Goal: Information Seeking & Learning: Learn about a topic

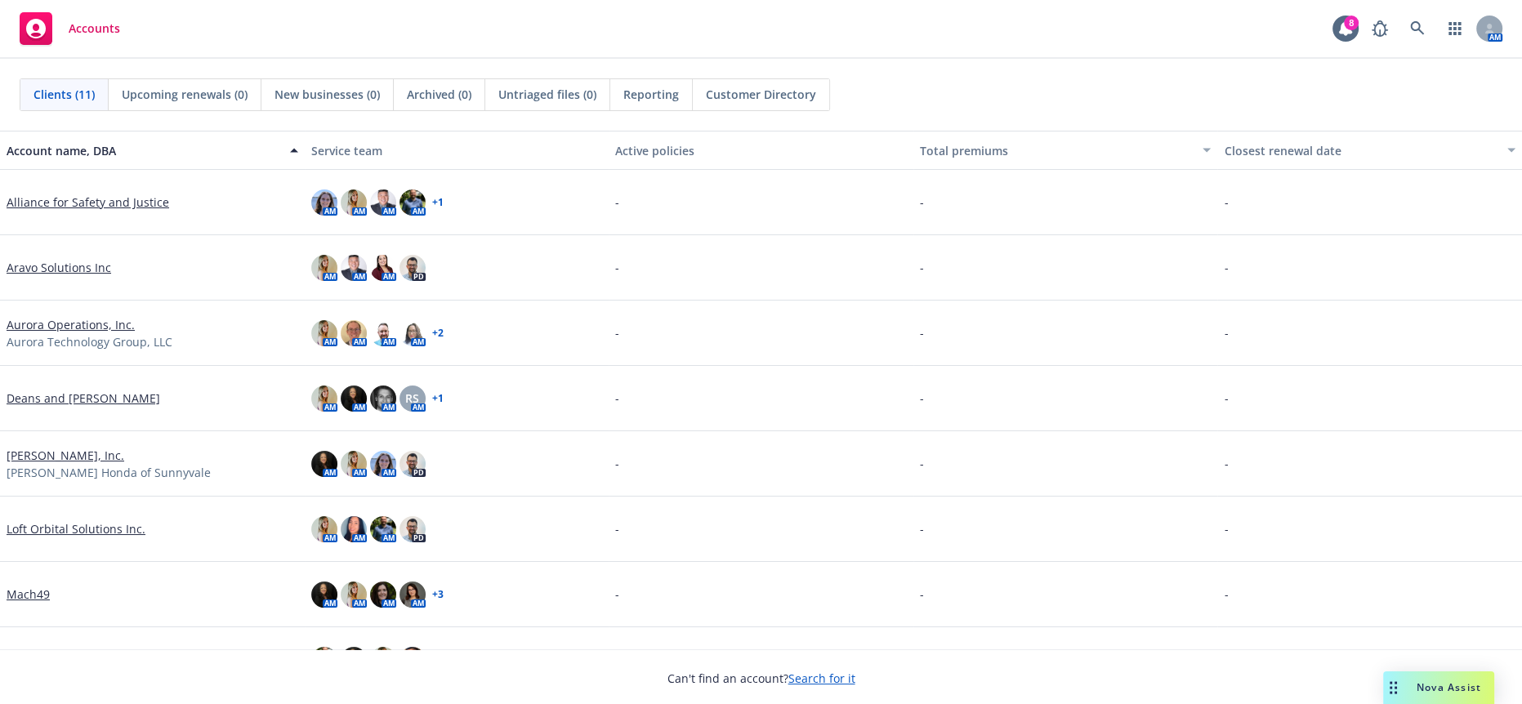
scroll to position [363, 0]
click at [1412, 694] on div "Nova Assist" at bounding box center [1449, 688] width 91 height 14
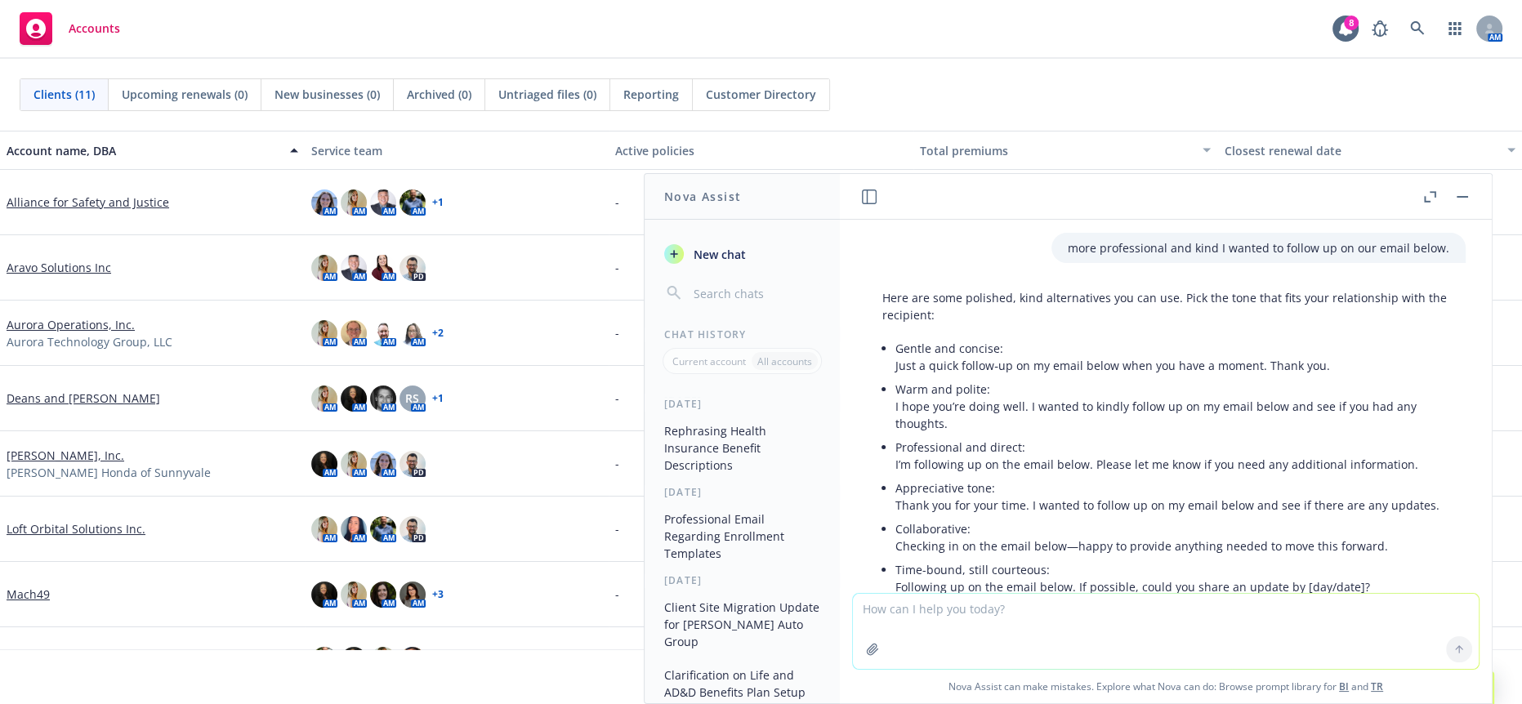
click at [1013, 618] on textarea at bounding box center [1166, 631] width 626 height 75
paste textarea "We wanted to give you a heads up regarding the Machinists open enrollment proce…"
type textarea "more professional We wanted to give you a heads up regarding the Machinists ope…"
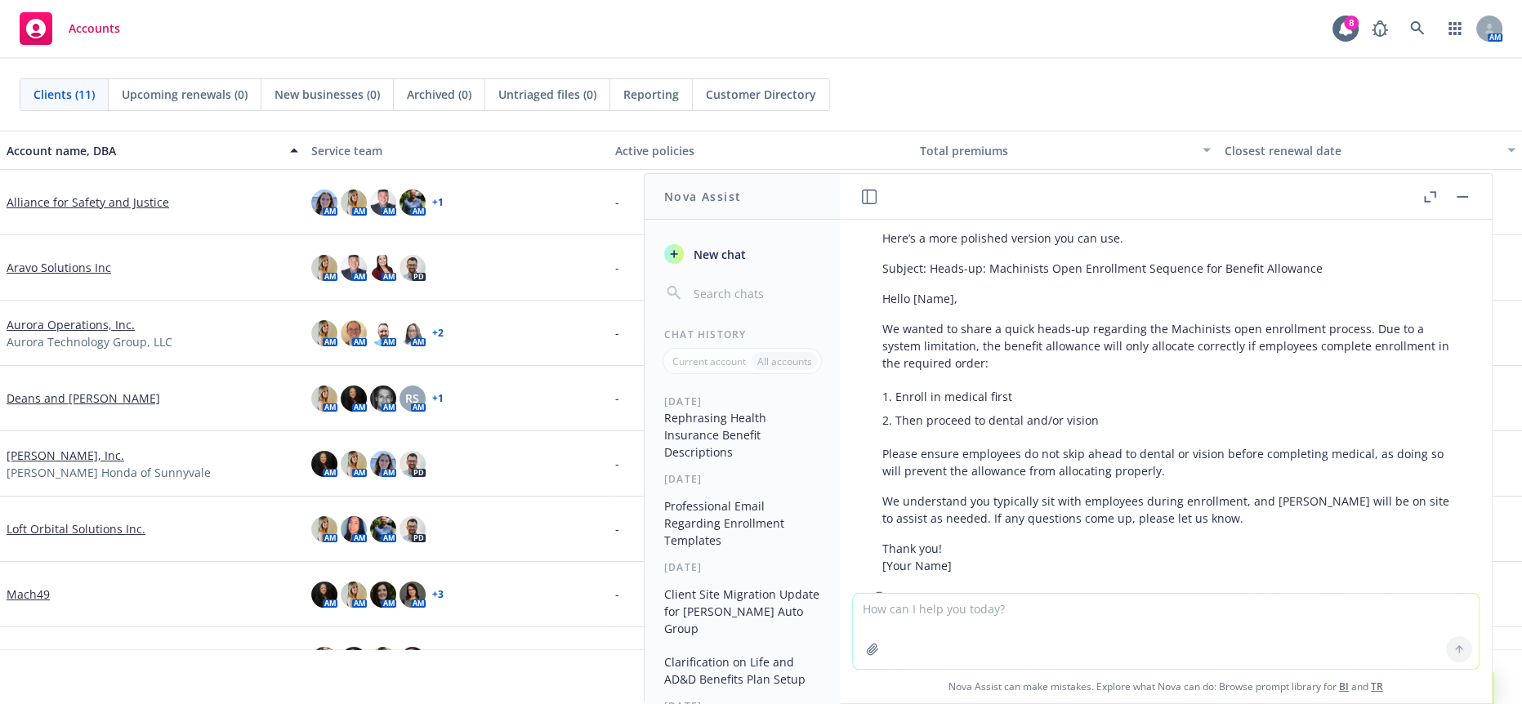
scroll to position [379, 0]
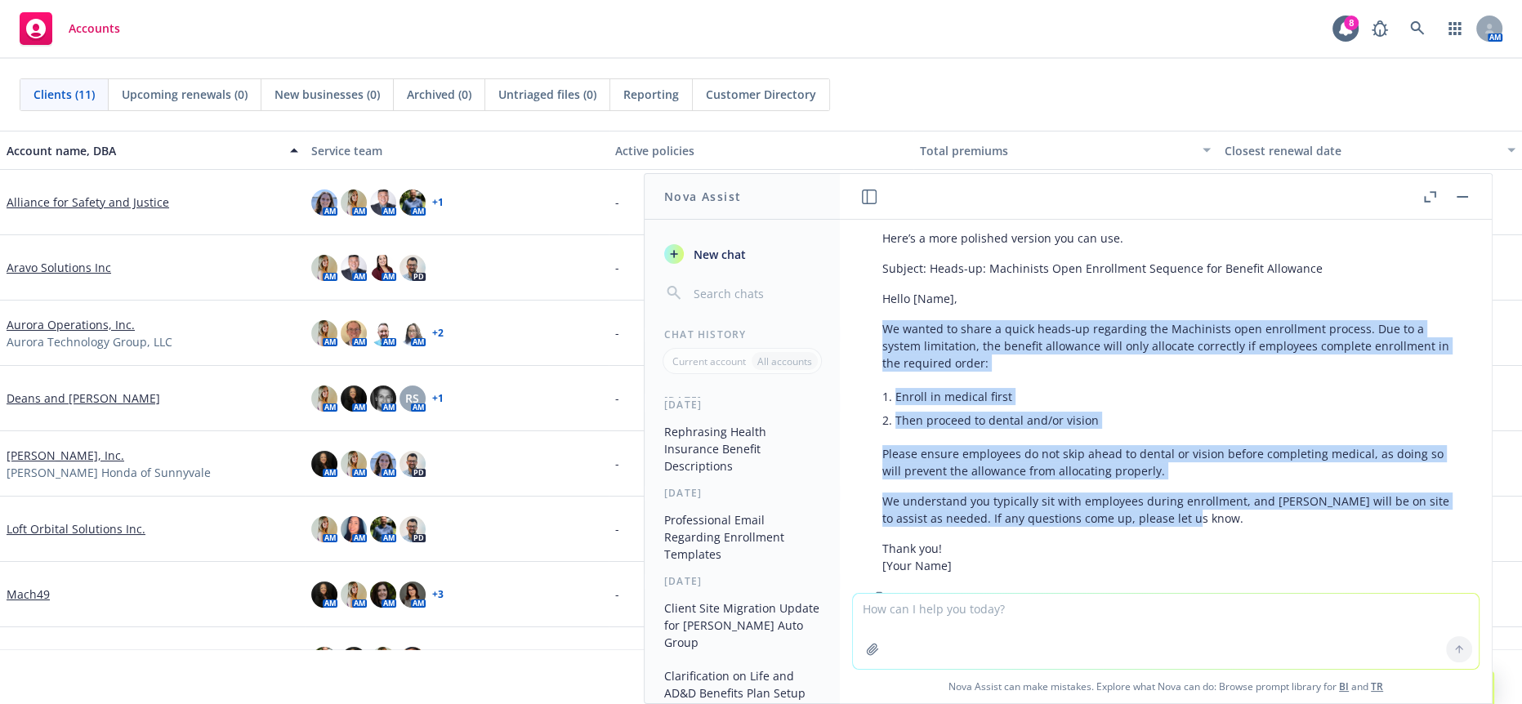
drag, startPoint x: 1199, startPoint y: 471, endPoint x: 881, endPoint y: 283, distance: 369.3
click at [881, 283] on div "Here’s a more polished version you can use. Subject: Heads-up: Machinists Open …" at bounding box center [1166, 402] width 600 height 358
copy div "We wanted to share a quick heads‑up regarding the Machinists open enrollment pr…"
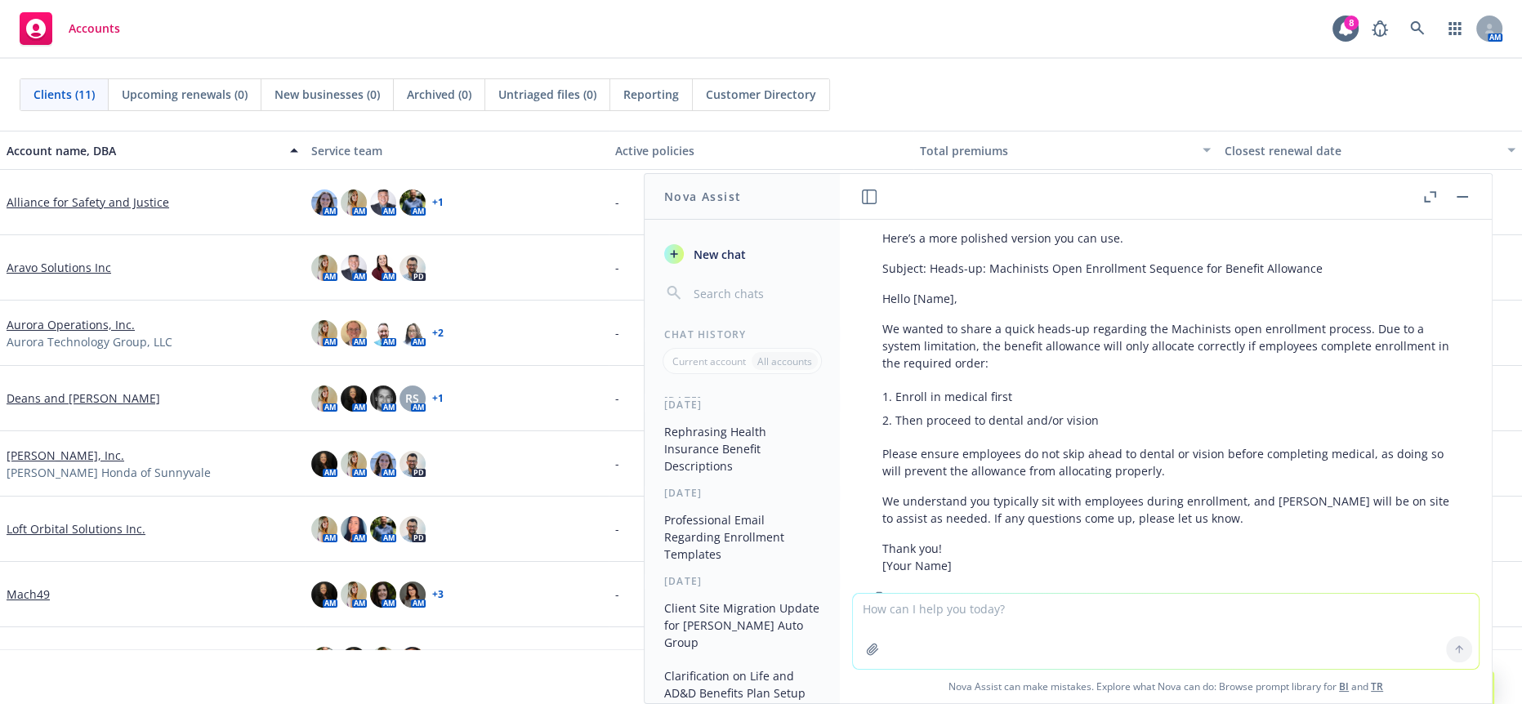
click at [1063, 615] on textarea at bounding box center [1166, 631] width 626 height 75
paste textarea "[PERSON_NAME] and I have tested and review the EEN system for open enrollment. …"
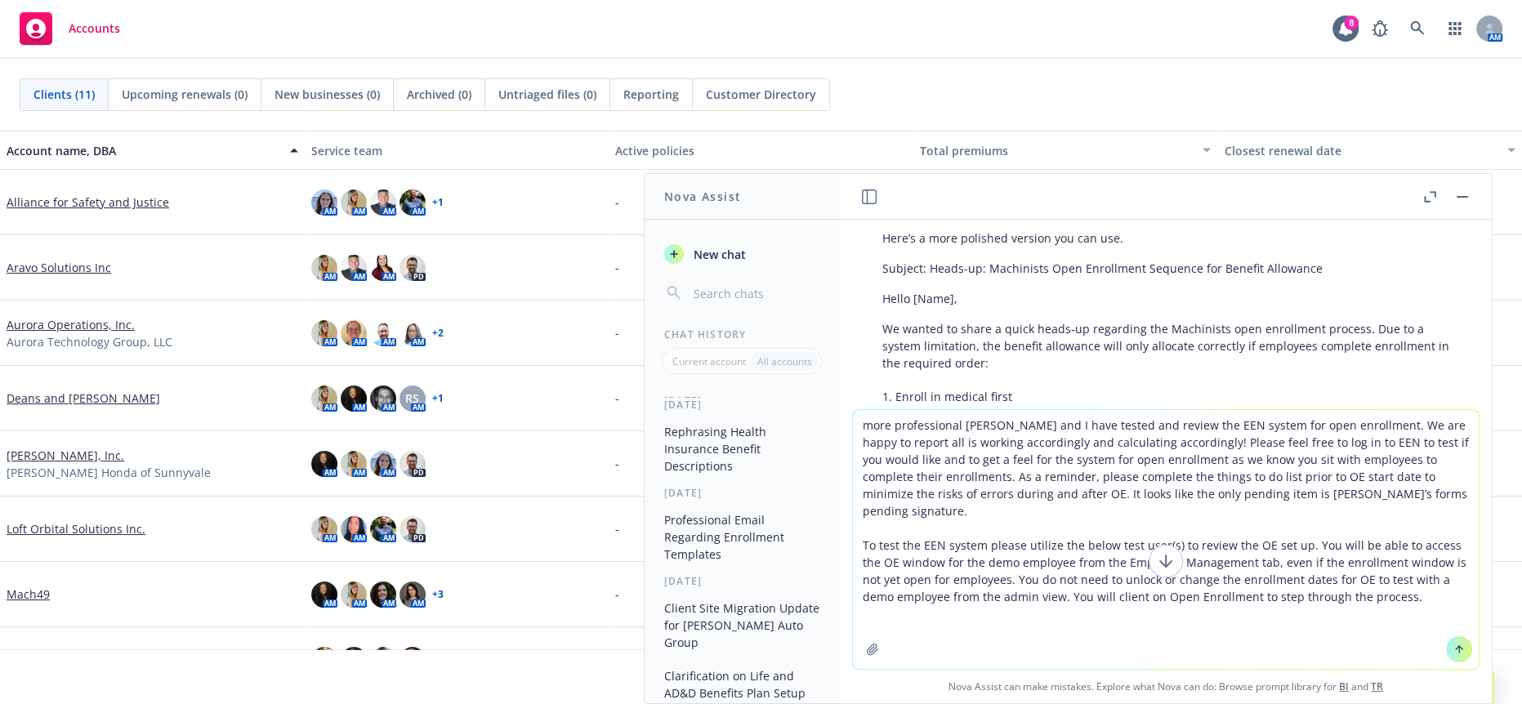
type textarea "more professional [PERSON_NAME] and I have tested and review the EEN system for…"
click at [1440, 657] on div at bounding box center [1459, 649] width 39 height 39
click at [1454, 655] on icon at bounding box center [1459, 649] width 11 height 11
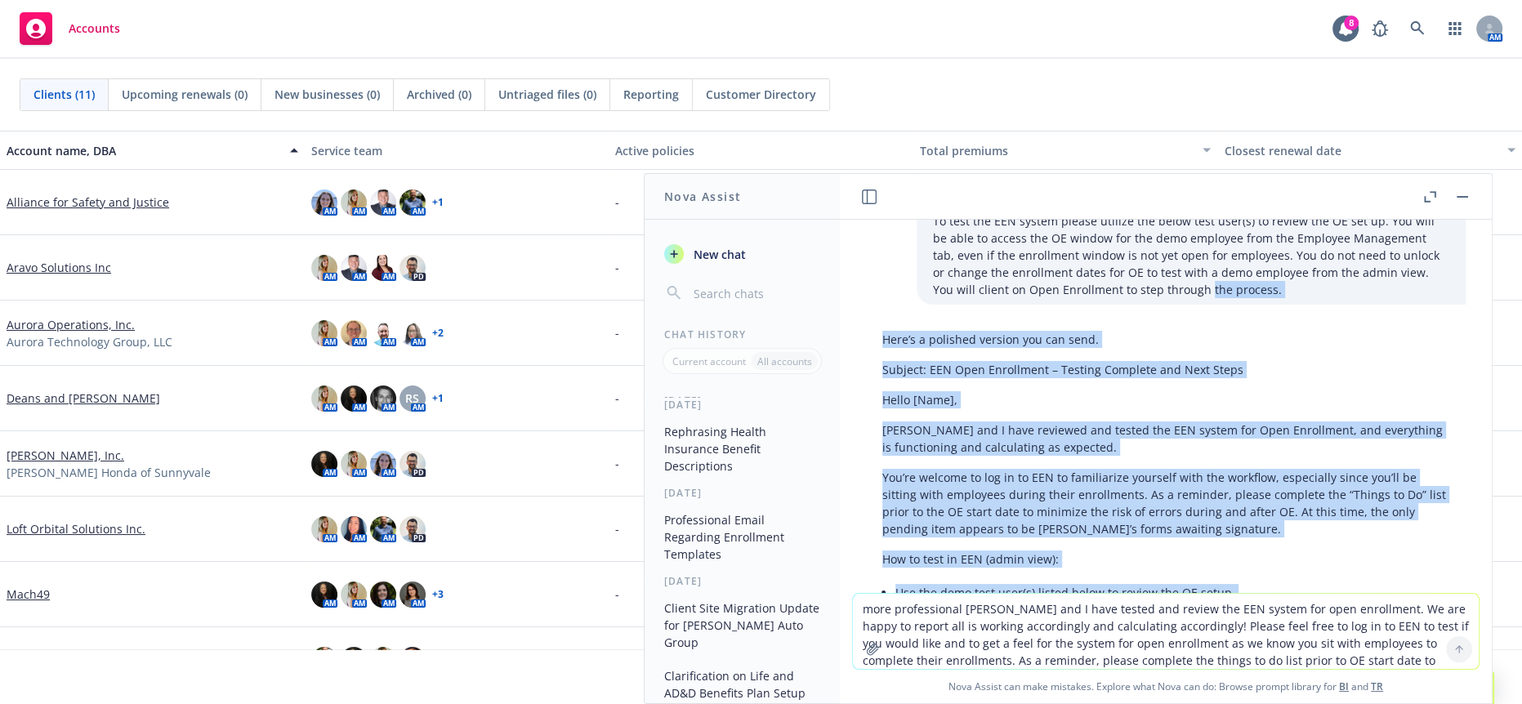
scroll to position [1265, 0]
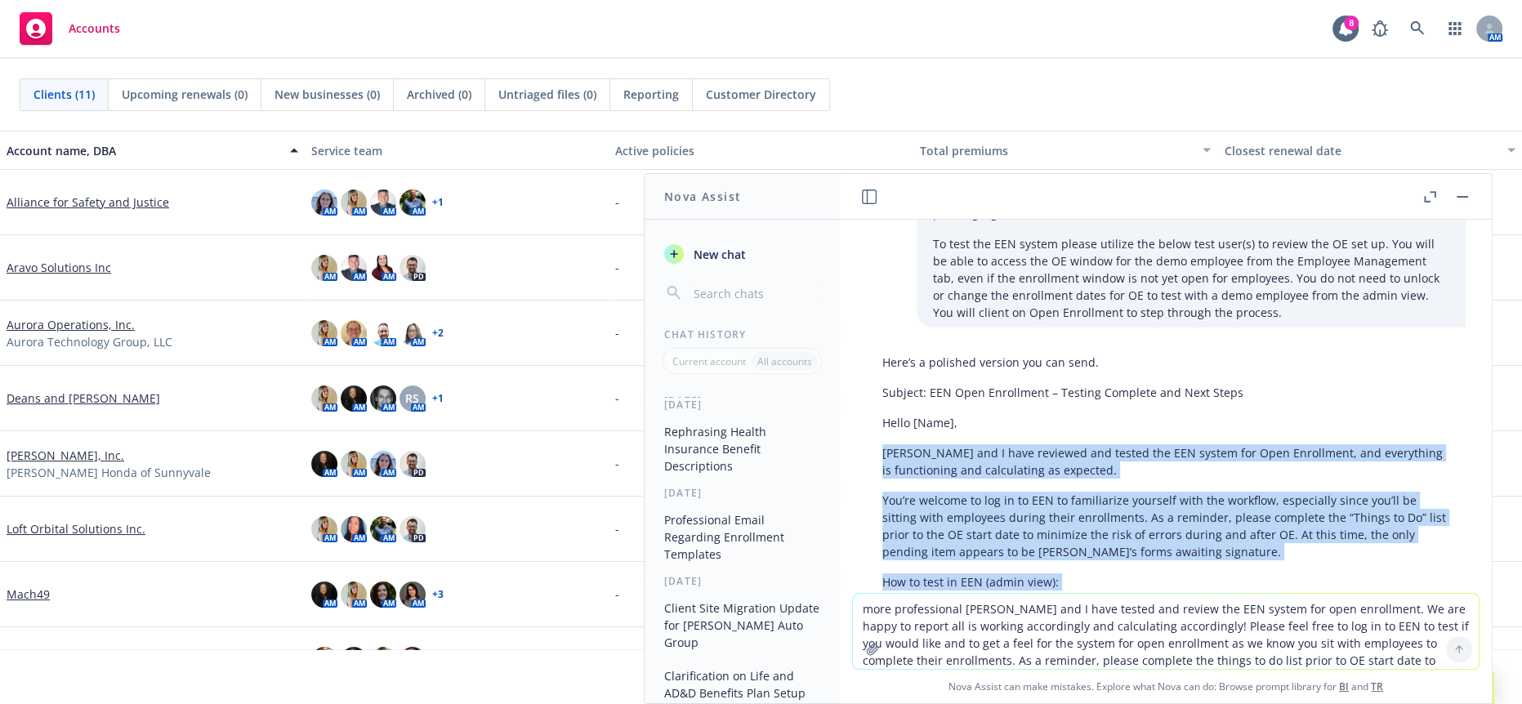
drag, startPoint x: 1202, startPoint y: 451, endPoint x: 880, endPoint y: 392, distance: 327.3
click at [880, 392] on div "Here’s a polished version you can send. Subject: EEN Open Enrollment – Testing …" at bounding box center [1166, 618] width 600 height 543
copy div "[PERSON_NAME] and I have reviewed and tested the EEN system for Open Enrollment…"
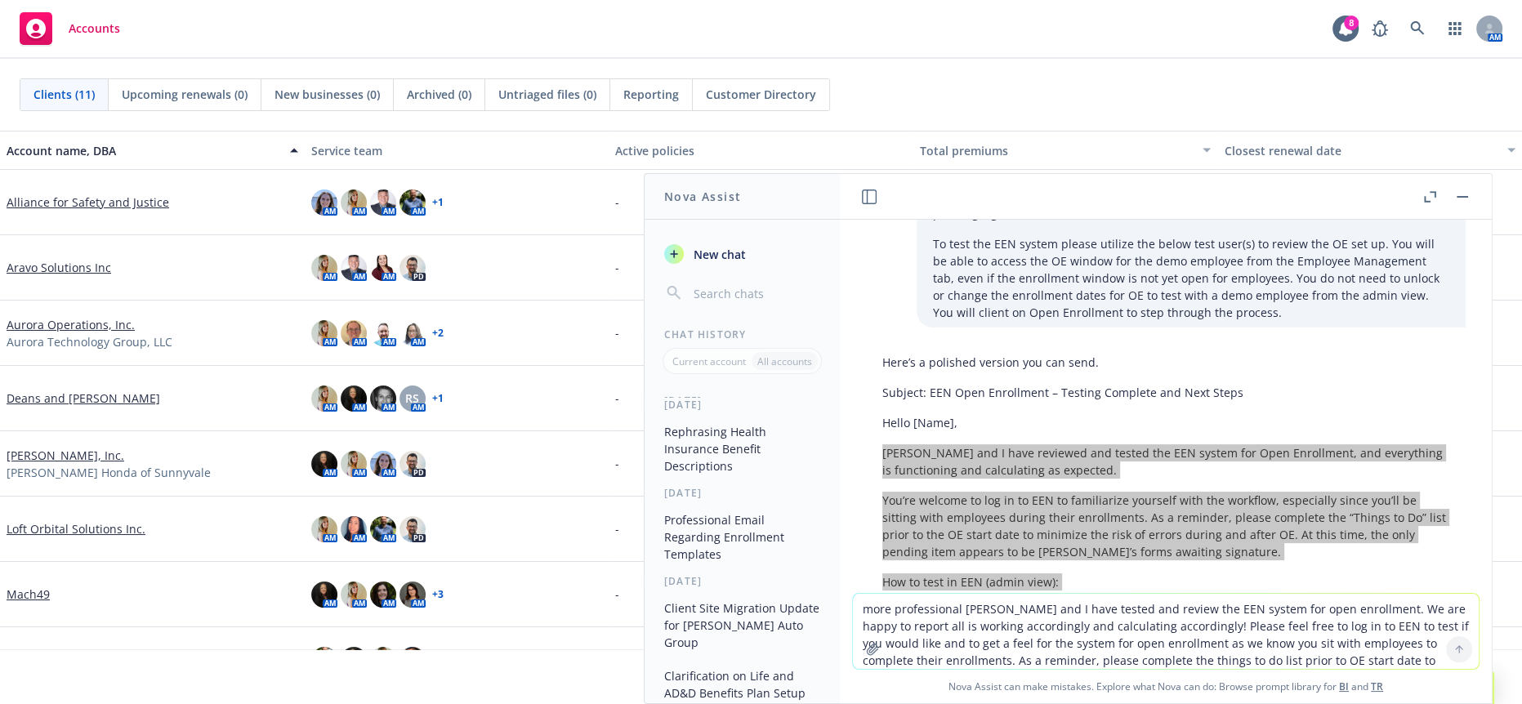
scroll to position [1447, 0]
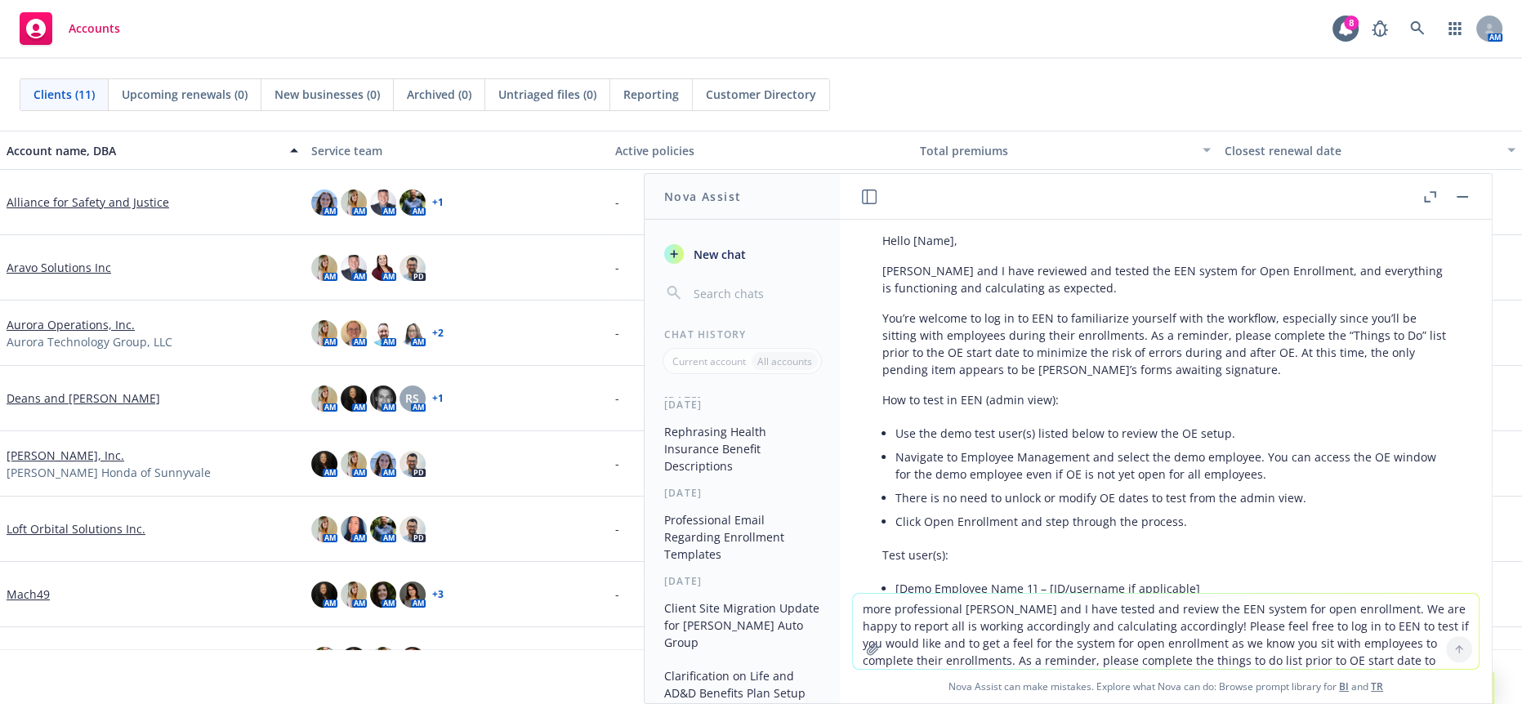
click at [1099, 648] on textarea "more professional [PERSON_NAME] and I have tested and review the EEN system for…" at bounding box center [1166, 631] width 626 height 75
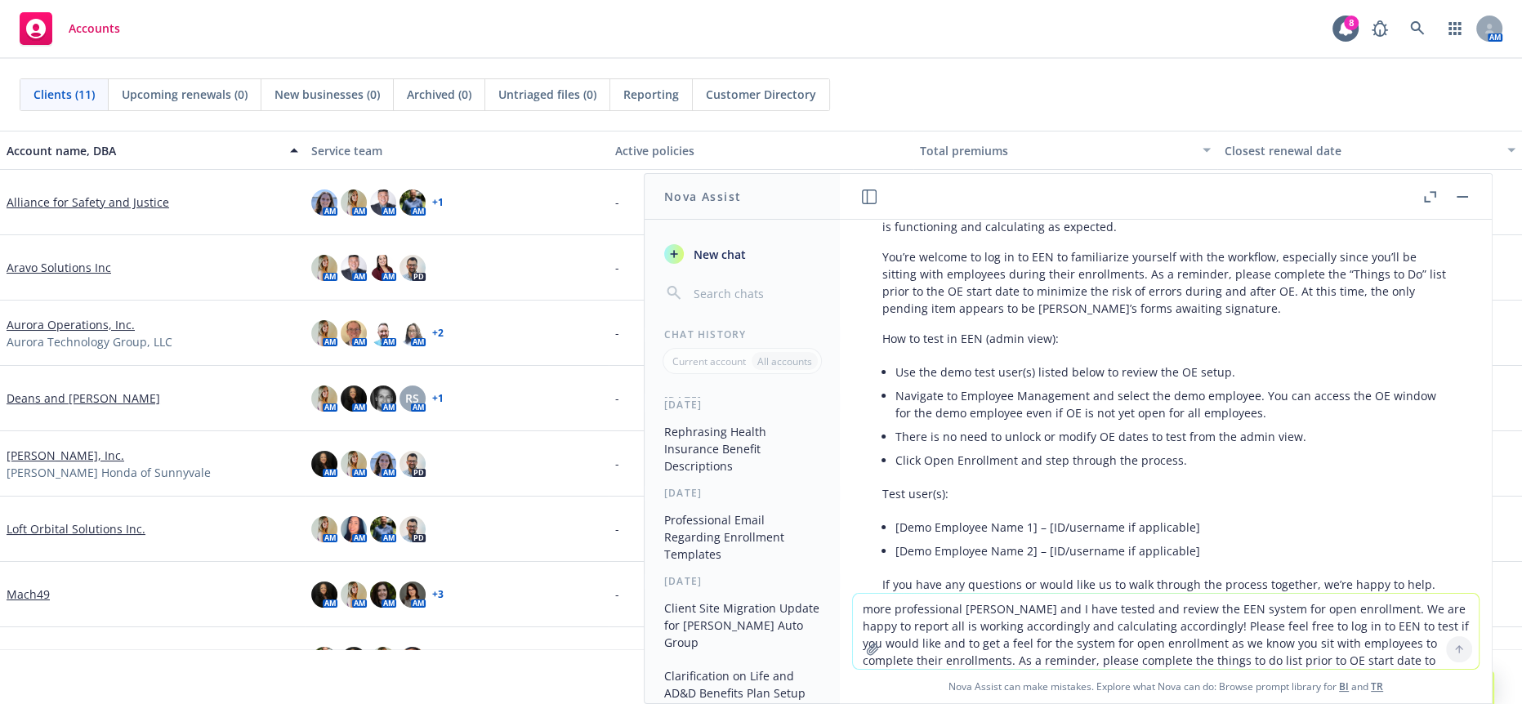
scroll to position [1557, 0]
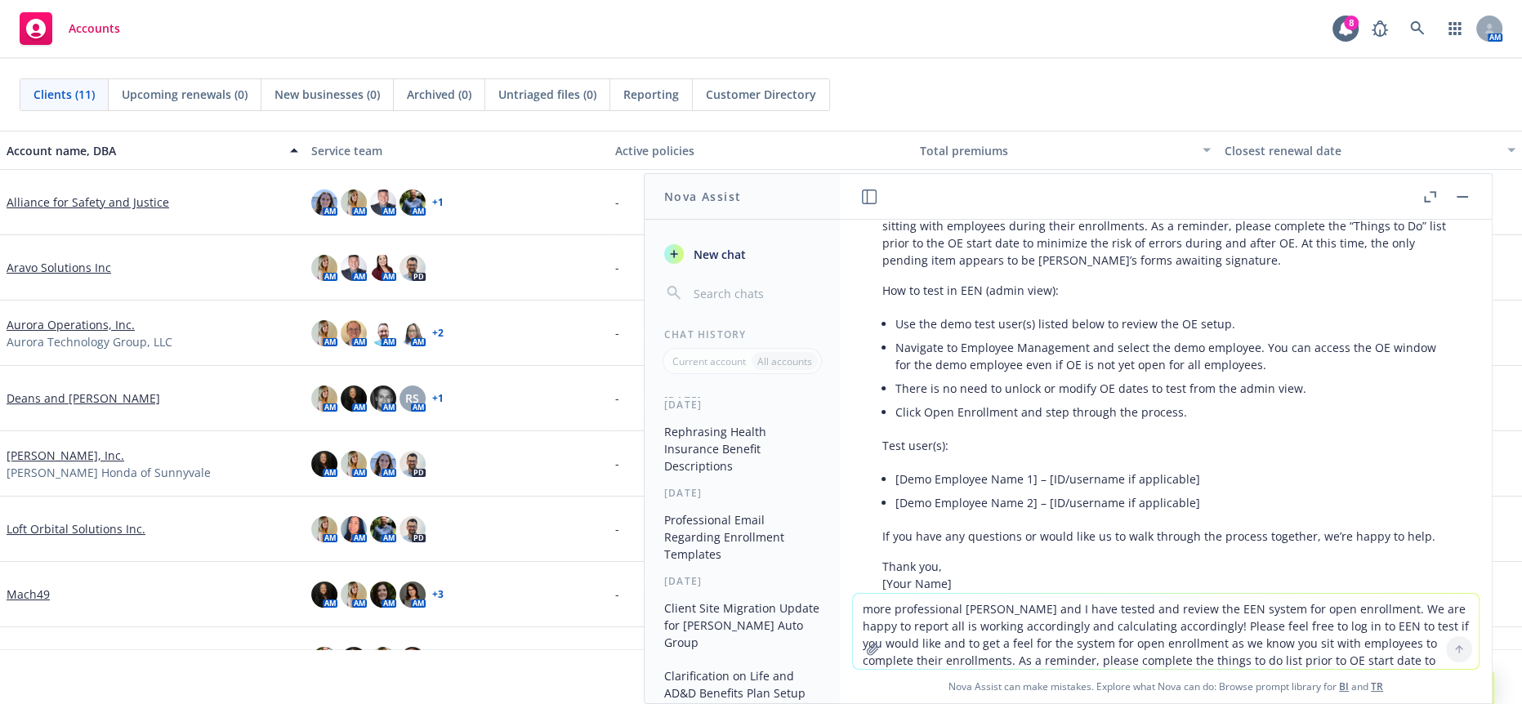
click at [1065, 619] on textarea "more professional [PERSON_NAME] and I have tested and review the EEN system for…" at bounding box center [1166, 631] width 626 height 75
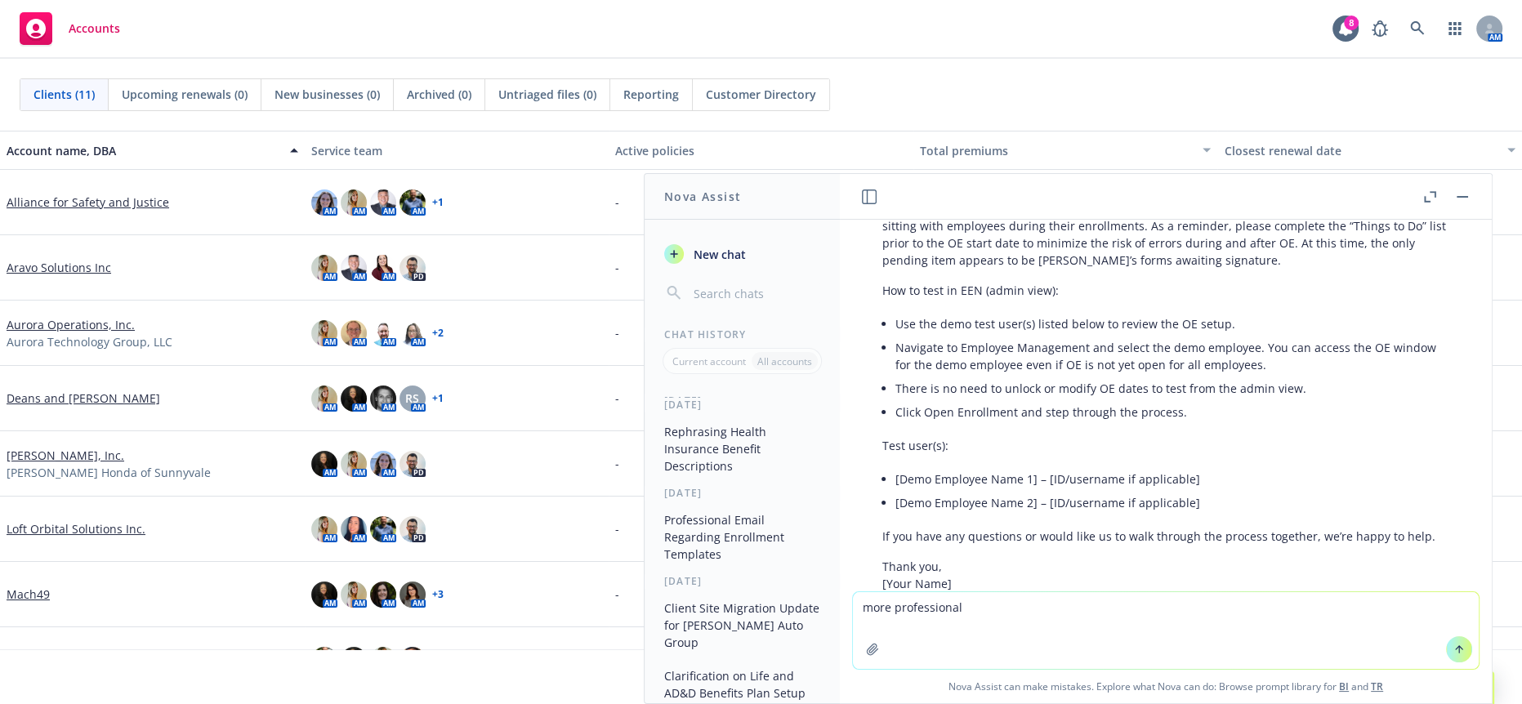
paste textarea "I wanted to confirm with if you would like to send out the OE email within EEN.…"
type textarea "more professional I wanted to confirm with if you would like to send out the OE…"
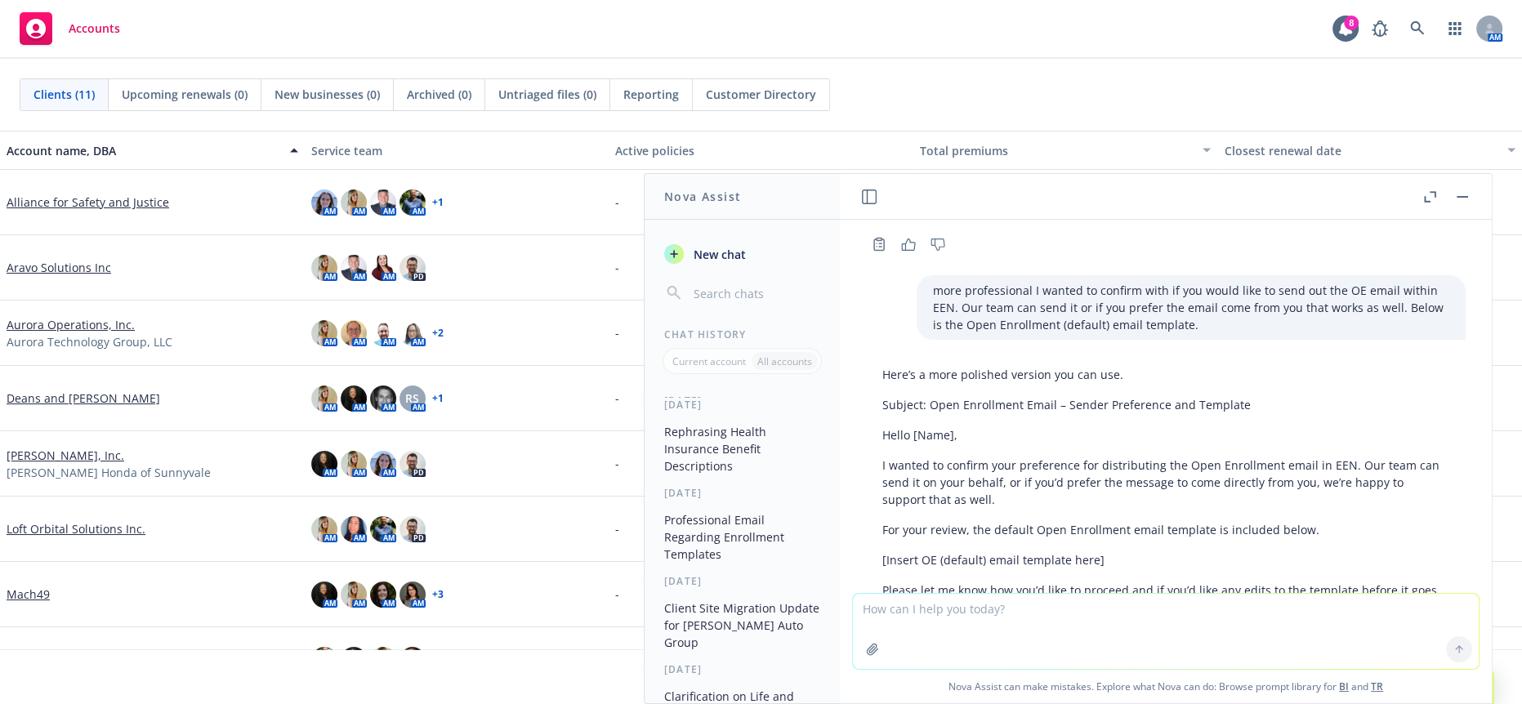
scroll to position [1931, 0]
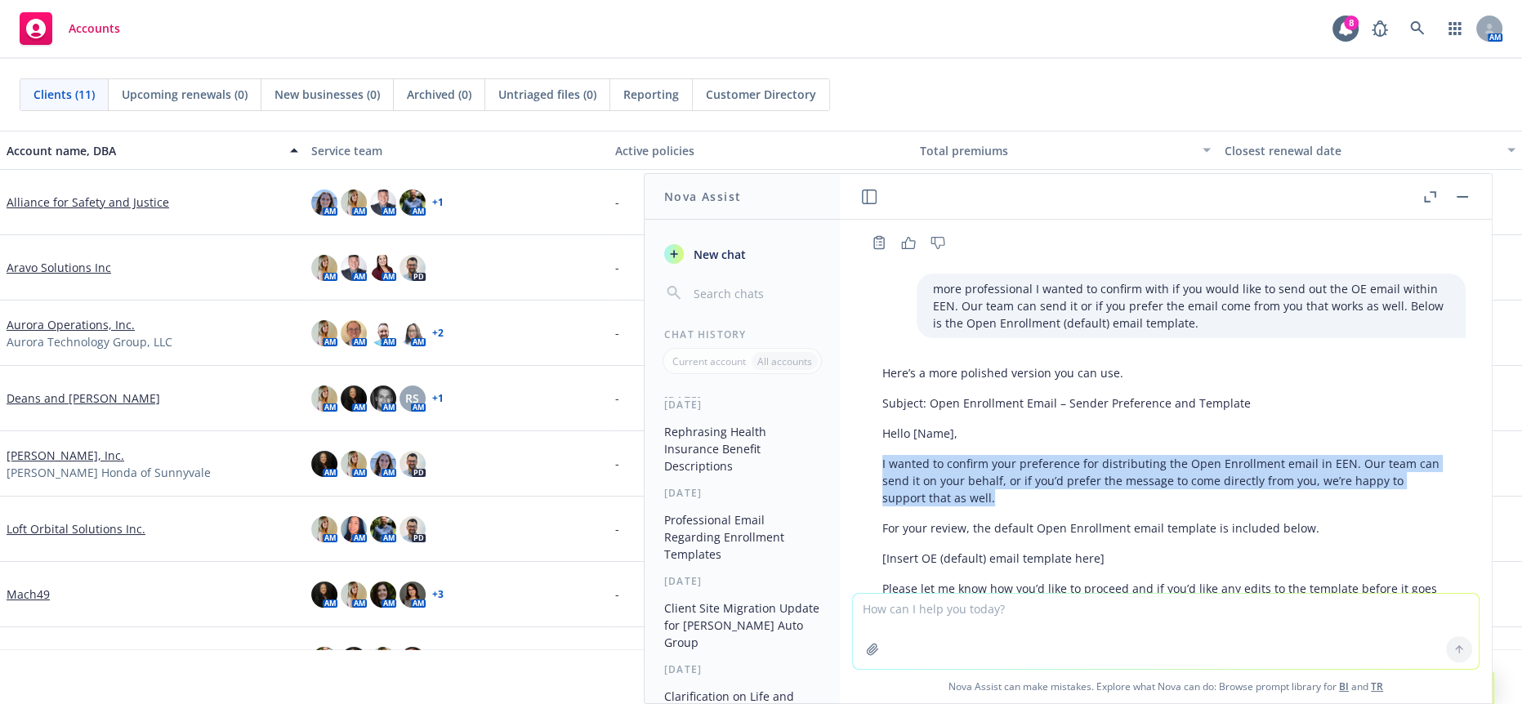
drag, startPoint x: 963, startPoint y: 420, endPoint x: 879, endPoint y: 382, distance: 92.5
click at [879, 382] on div "Here’s a more polished version you can use. Subject: Open Enrollment Email – Se…" at bounding box center [1166, 489] width 600 height 263
copy p "I wanted to confirm your preference for distributing the Open Enrollment email …"
click at [1473, 194] on button "button" at bounding box center [1463, 197] width 20 height 20
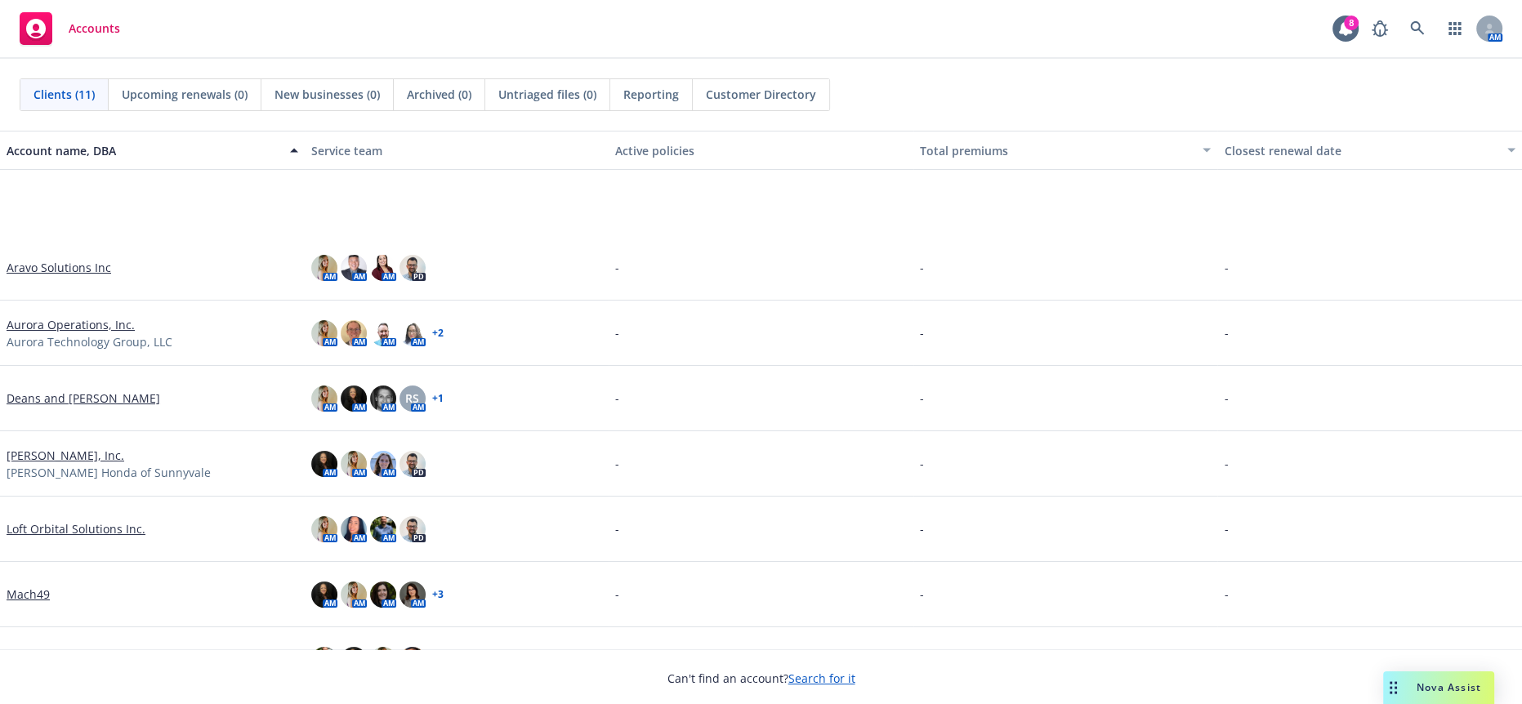
scroll to position [235, 0]
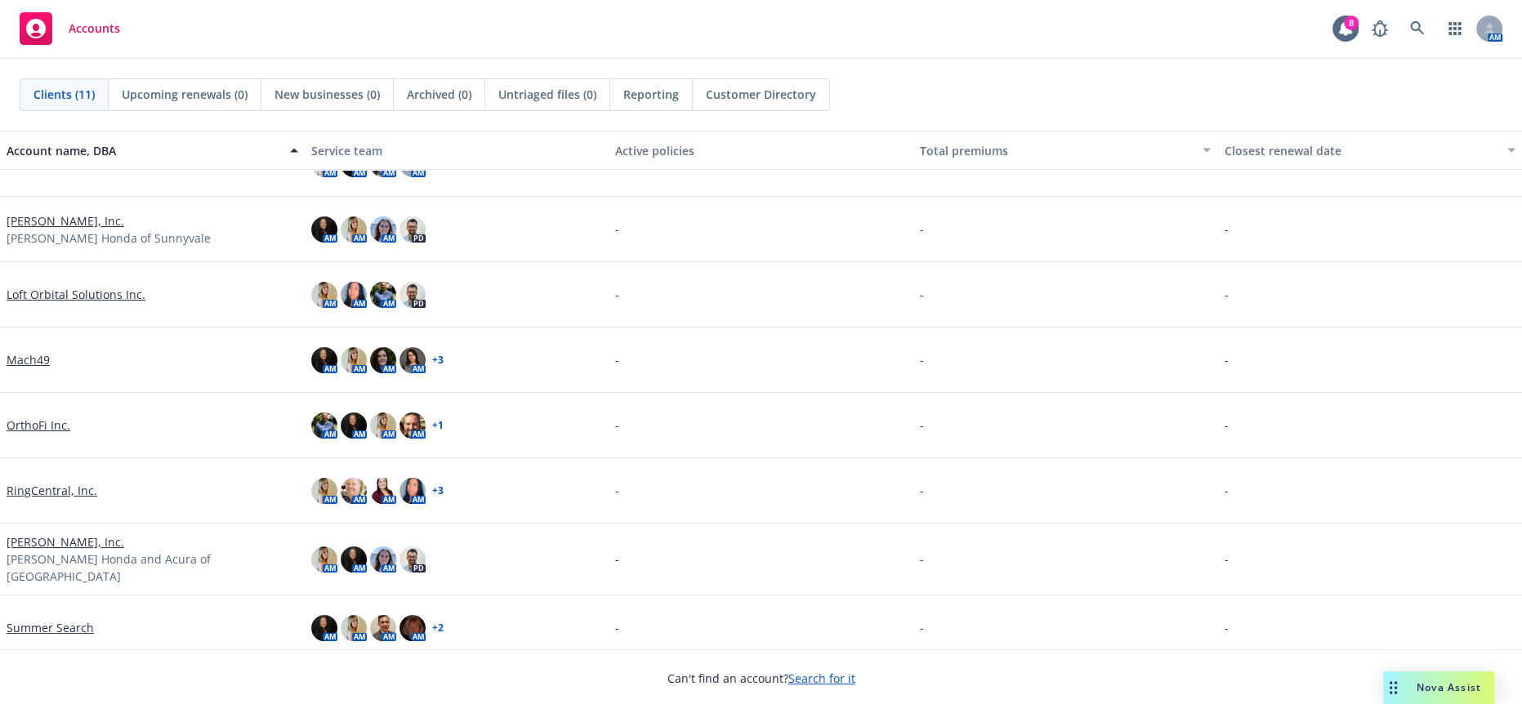
click at [69, 486] on link "RingCentral, Inc." at bounding box center [52, 490] width 91 height 17
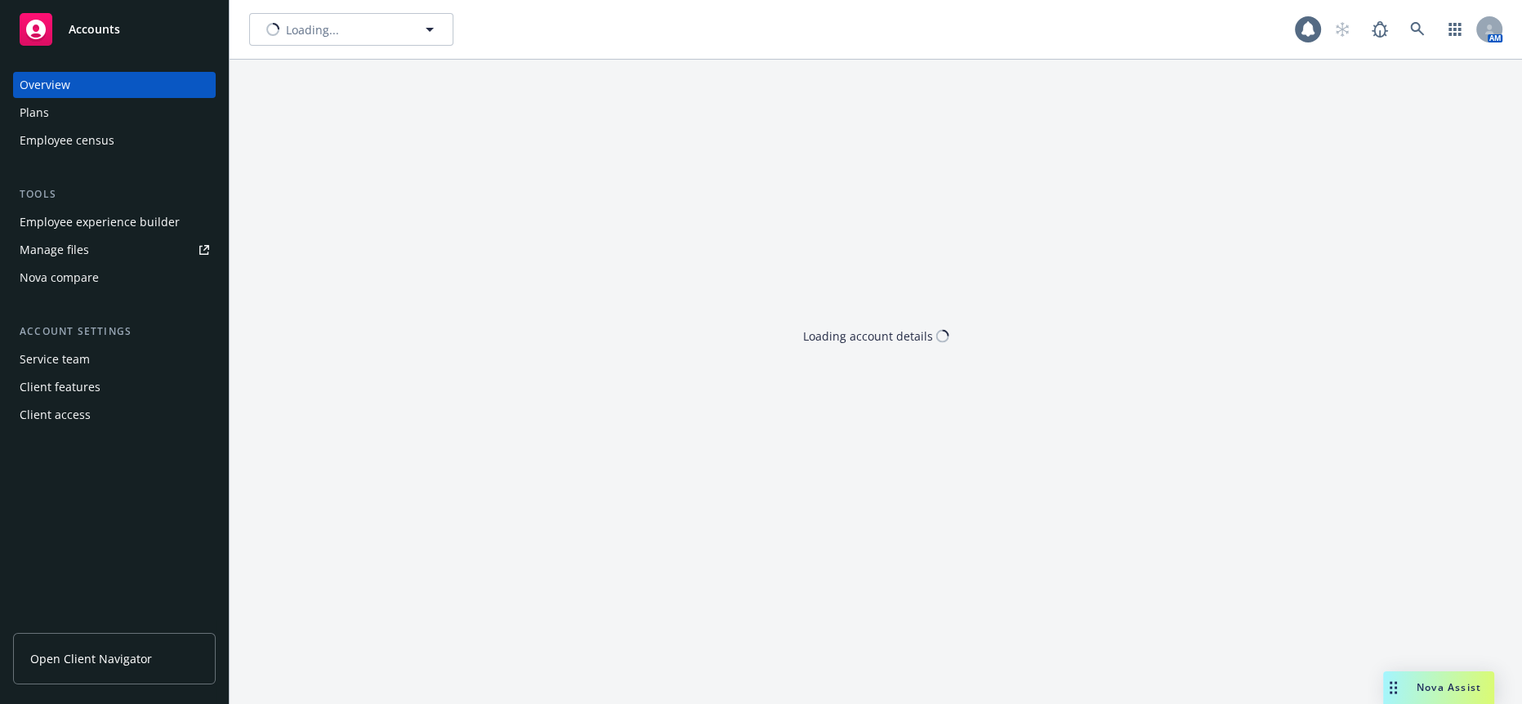
scroll to position [114, 0]
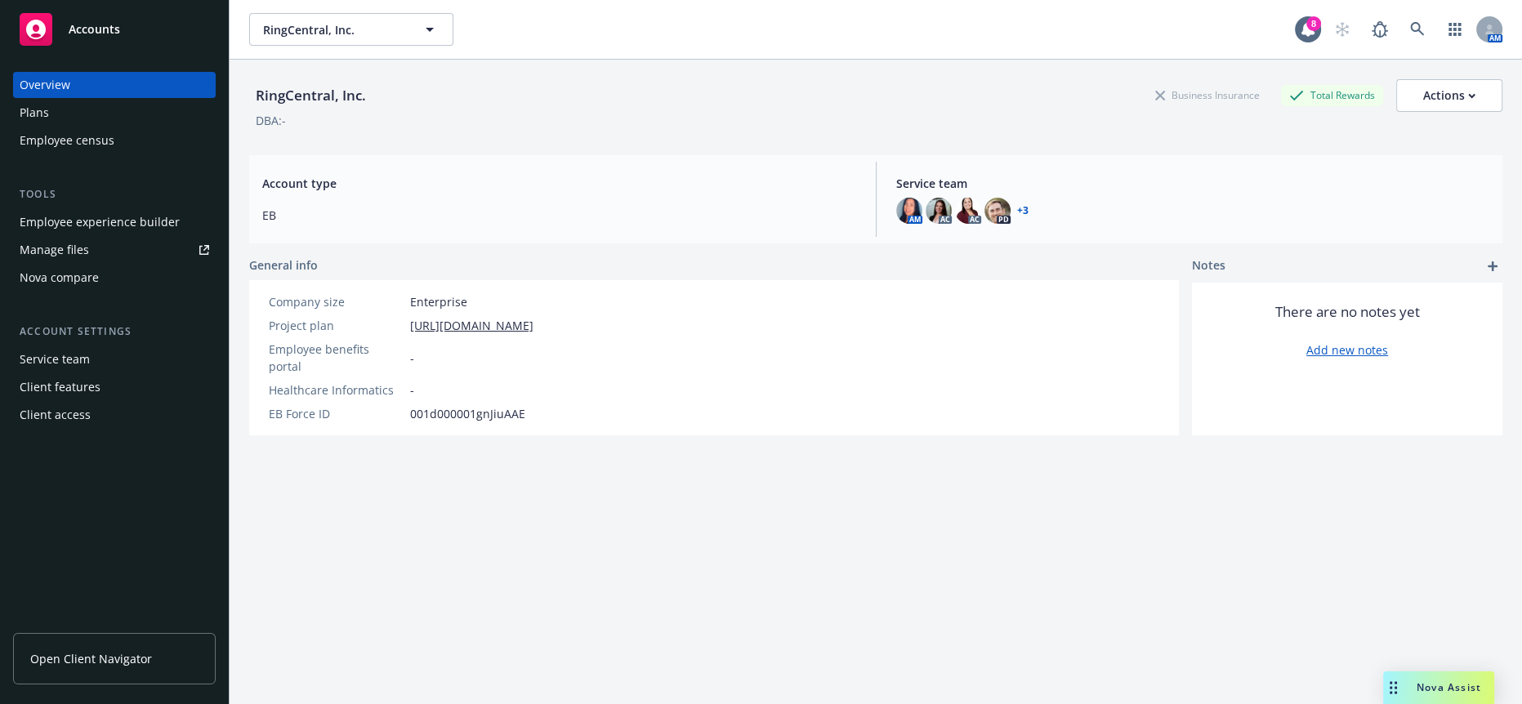
click at [117, 209] on div "Employee experience builder" at bounding box center [100, 222] width 160 height 26
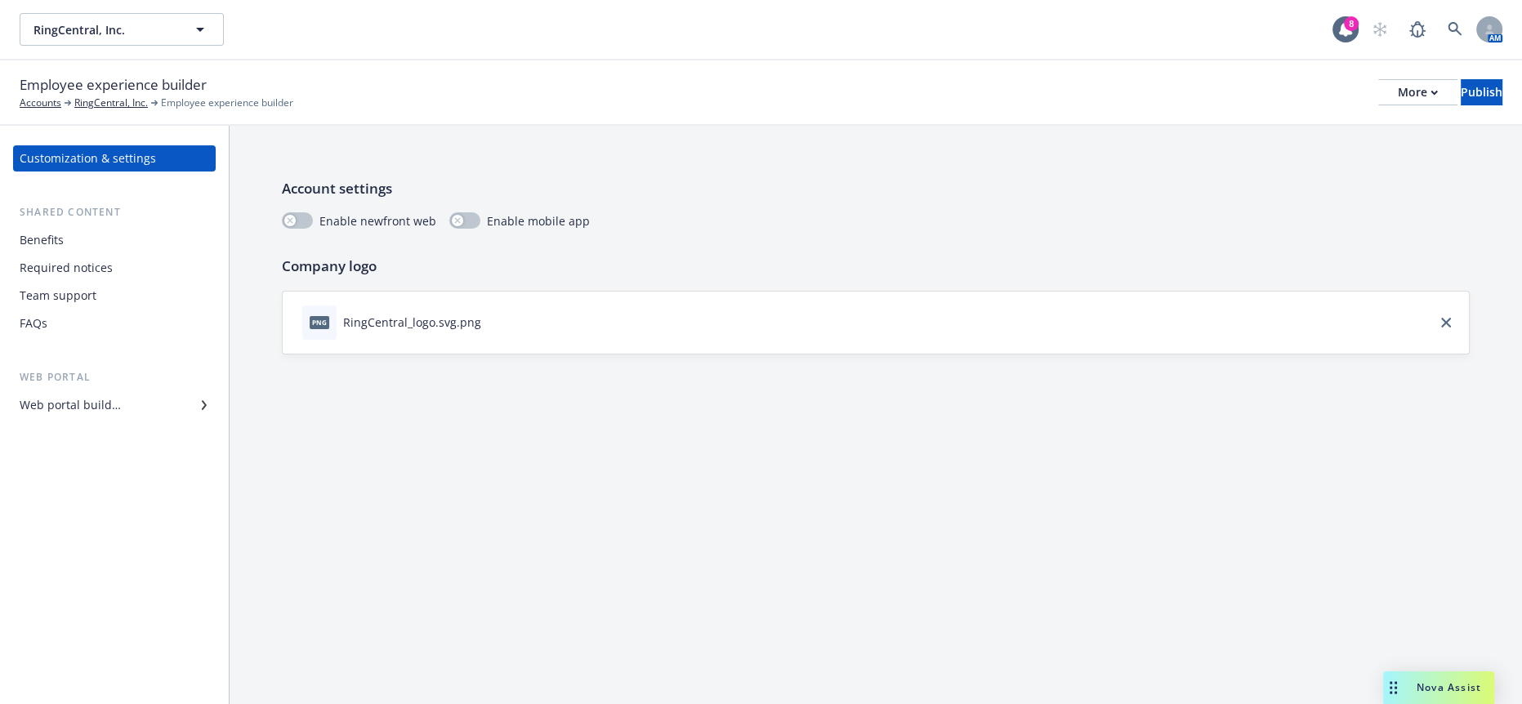
click at [51, 392] on div "Web portal builder" at bounding box center [70, 405] width 101 height 26
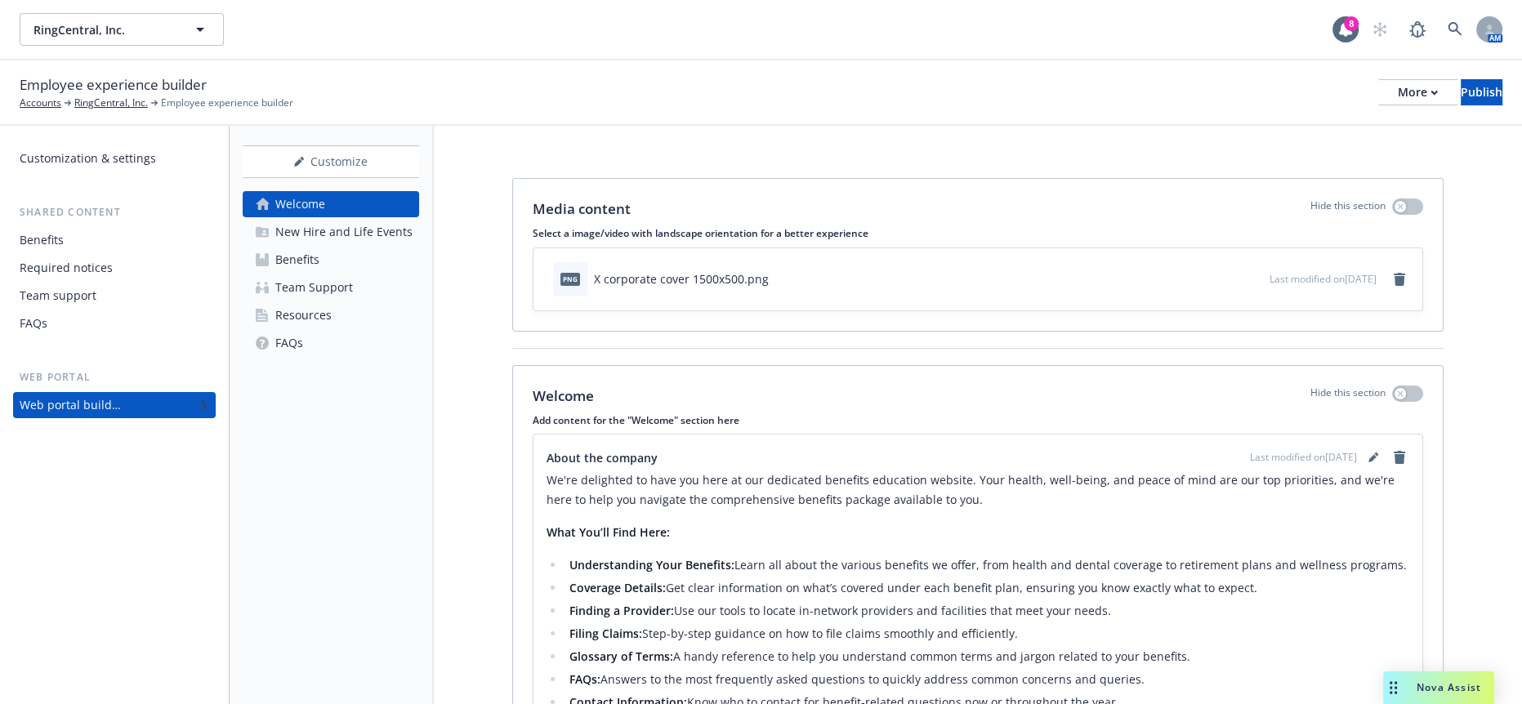
click at [305, 247] on div "Benefits" at bounding box center [297, 260] width 44 height 26
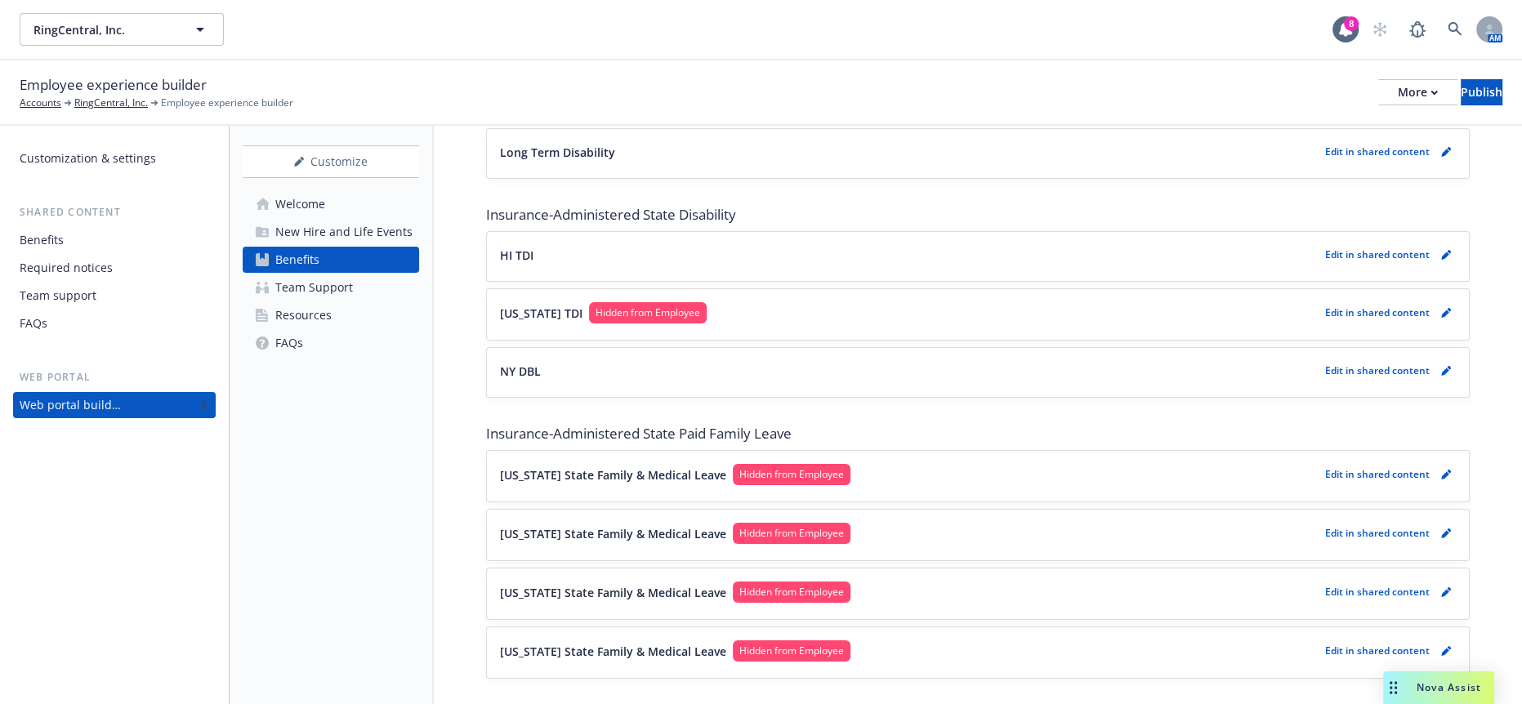
scroll to position [1543, 0]
